Goal: Communication & Community: Answer question/provide support

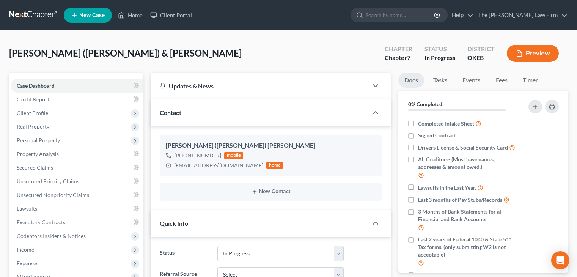
select select "4"
select select "0"
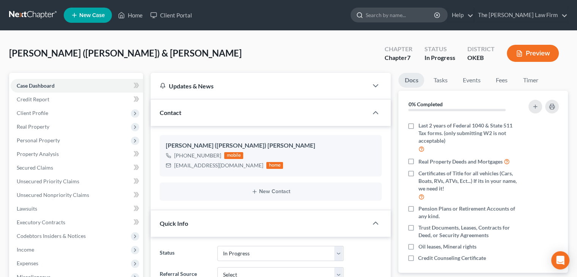
click at [408, 13] on input "search" at bounding box center [400, 15] width 69 height 14
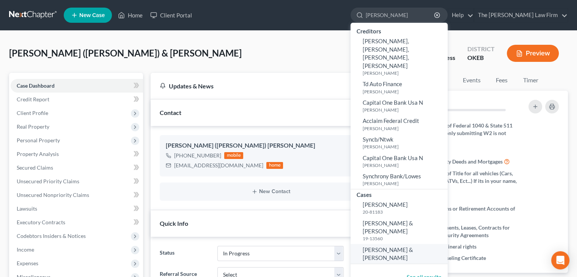
type input "[PERSON_NAME]"
click at [413, 246] on span "[PERSON_NAME] & [PERSON_NAME]" at bounding box center [388, 253] width 50 height 15
select select "4"
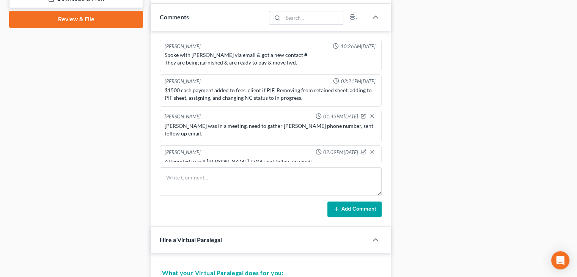
scroll to position [348, 0]
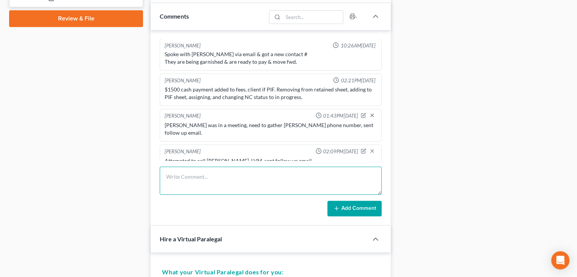
click at [205, 178] on textarea at bounding box center [271, 181] width 222 height 28
type textarea "Spoke to clt, review document checklist, sent follow up email."
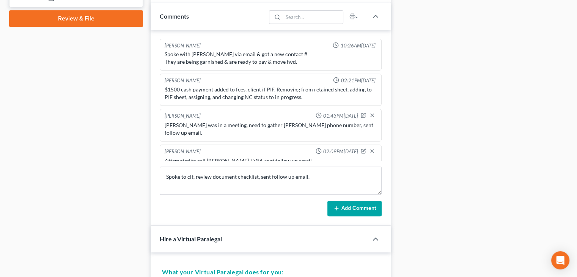
click at [345, 213] on button "Add Comment" at bounding box center [355, 209] width 54 height 16
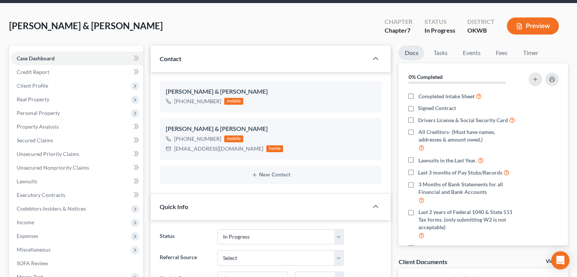
scroll to position [0, 0]
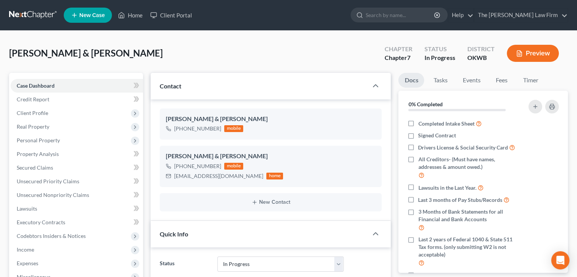
click at [227, 55] on div "[PERSON_NAME] & [PERSON_NAME] Upgraded Chapter Chapter 7 Status In Progress Dis…" at bounding box center [288, 56] width 559 height 33
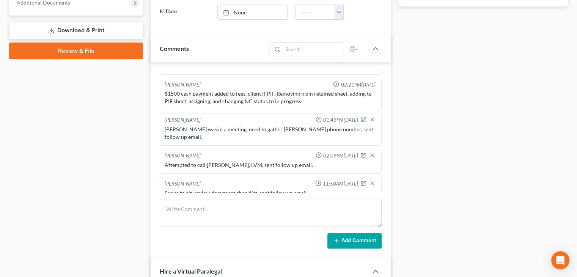
scroll to position [317, 0]
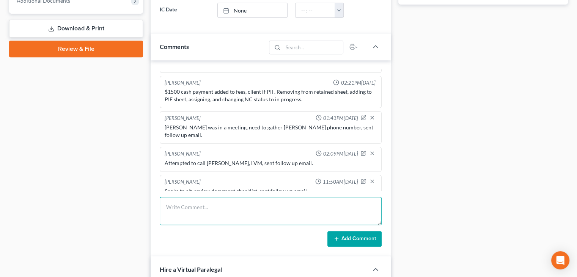
click at [290, 218] on textarea at bounding box center [271, 211] width 222 height 28
click at [240, 207] on textarea "Dont want to reaffirm on vehicle," at bounding box center [271, 211] width 222 height 28
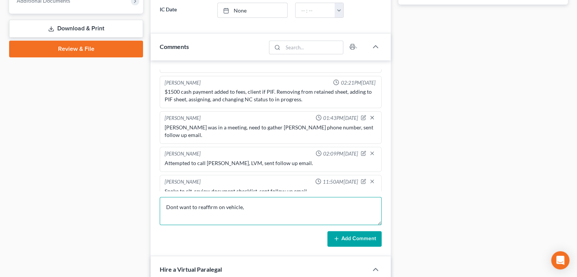
click at [244, 207] on textarea "Dont want to reaffirm on vehicle," at bounding box center [271, 211] width 222 height 28
type textarea "Dont want to reaffirm on 2021 Ford Bronco. Sent follow up email."
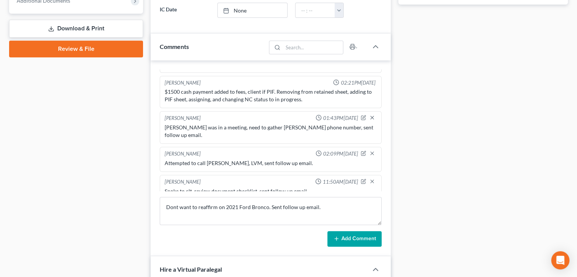
click at [339, 238] on icon at bounding box center [337, 239] width 6 height 6
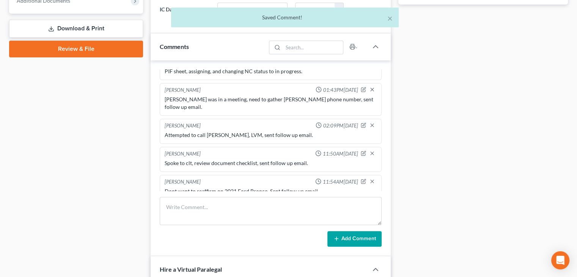
scroll to position [0, 0]
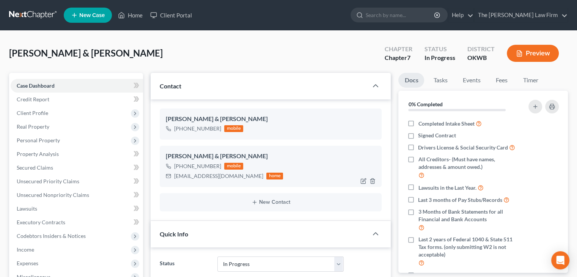
click at [219, 176] on div "[EMAIL_ADDRESS][DOMAIN_NAME]" at bounding box center [218, 176] width 89 height 8
copy div "[EMAIL_ADDRESS][DOMAIN_NAME]"
